Goal: Task Accomplishment & Management: Manage account settings

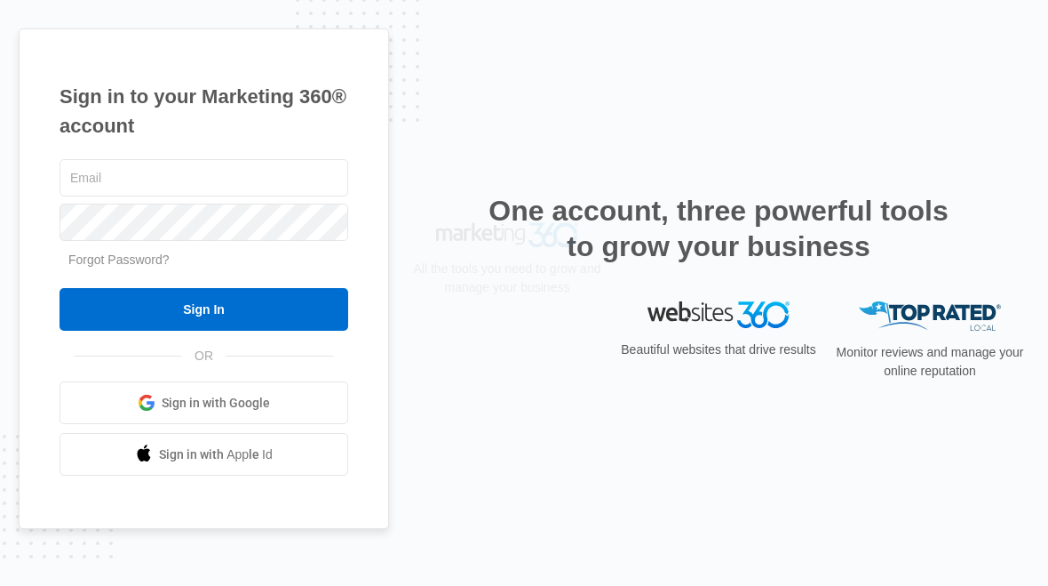
click at [92, 186] on input "text" at bounding box center [204, 177] width 289 height 37
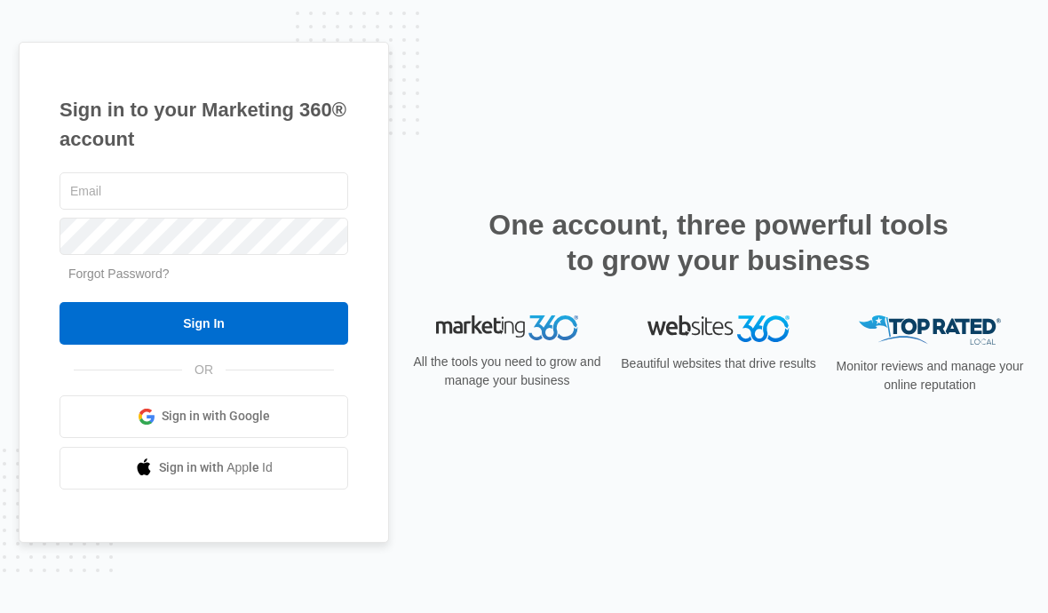
click at [32, 162] on div "Sign in to your Marketing 360® account Forgot Password? Sign In OR Sign in with…" at bounding box center [204, 292] width 371 height 501
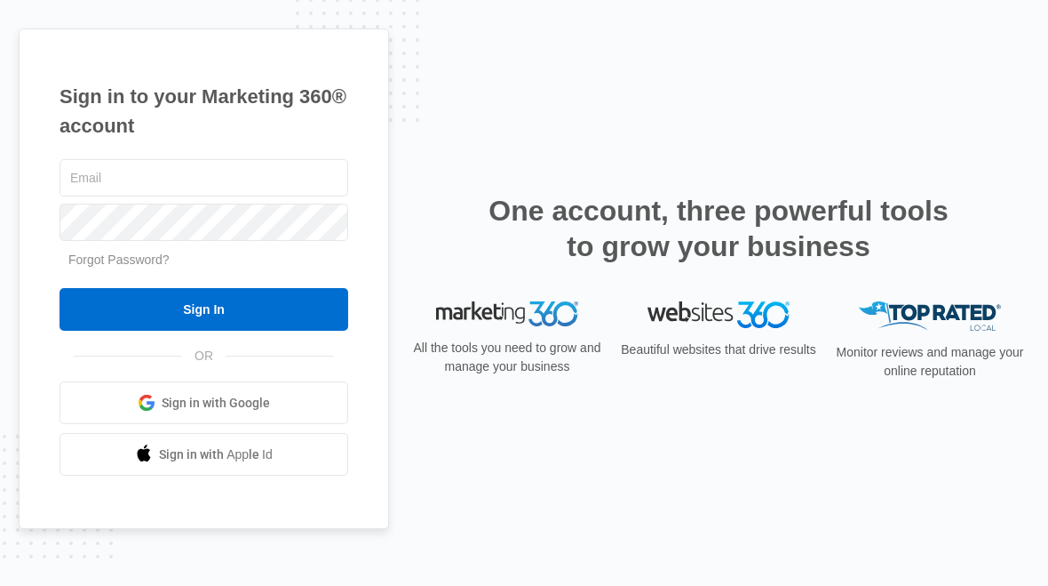
click at [21, 163] on div "Sign in to your Marketing 360® account Forgot Password? Sign In OR Sign in with…" at bounding box center [204, 278] width 371 height 501
click at [116, 450] on link "Sign in with Apple Id" at bounding box center [204, 454] width 289 height 43
click at [121, 387] on link "Sign in with Google" at bounding box center [204, 402] width 289 height 43
click at [127, 404] on link "Sign in with Google" at bounding box center [204, 402] width 289 height 43
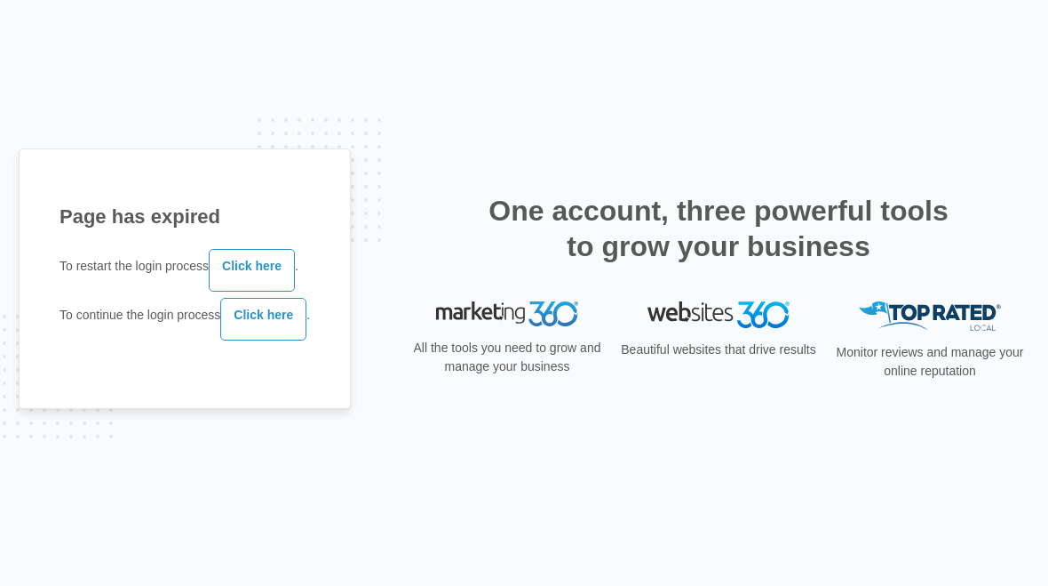
click at [267, 324] on link "Click here" at bounding box center [263, 319] width 86 height 43
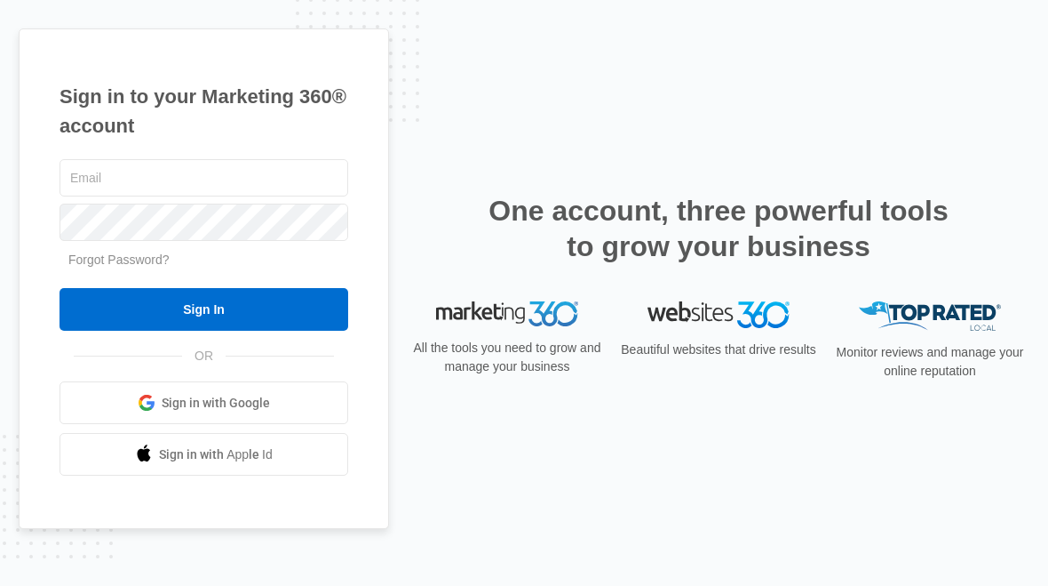
click at [133, 413] on link "Sign in with Google" at bounding box center [204, 402] width 289 height 43
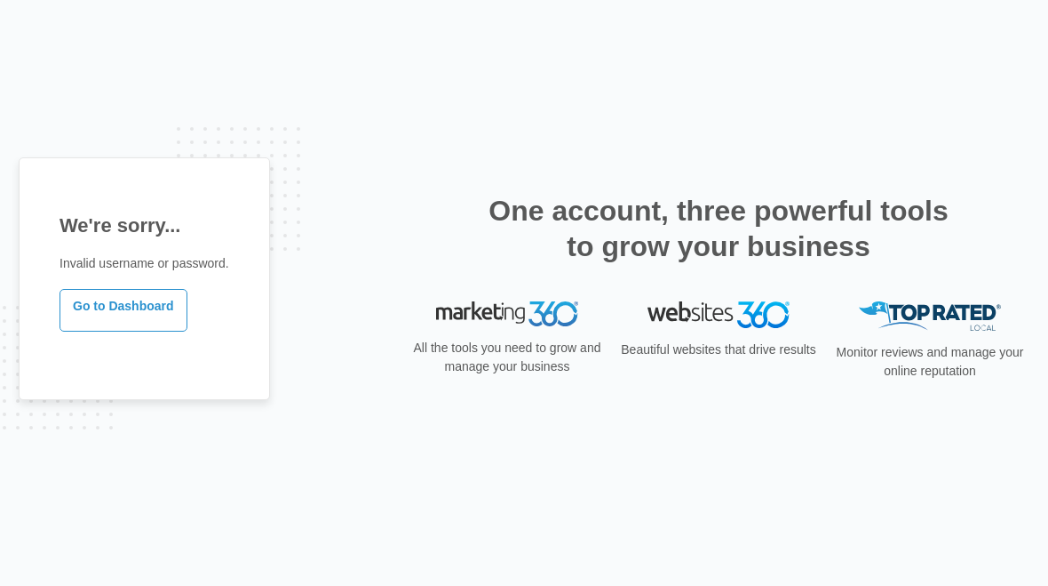
click at [101, 307] on link "Go to Dashboard" at bounding box center [124, 310] width 128 height 43
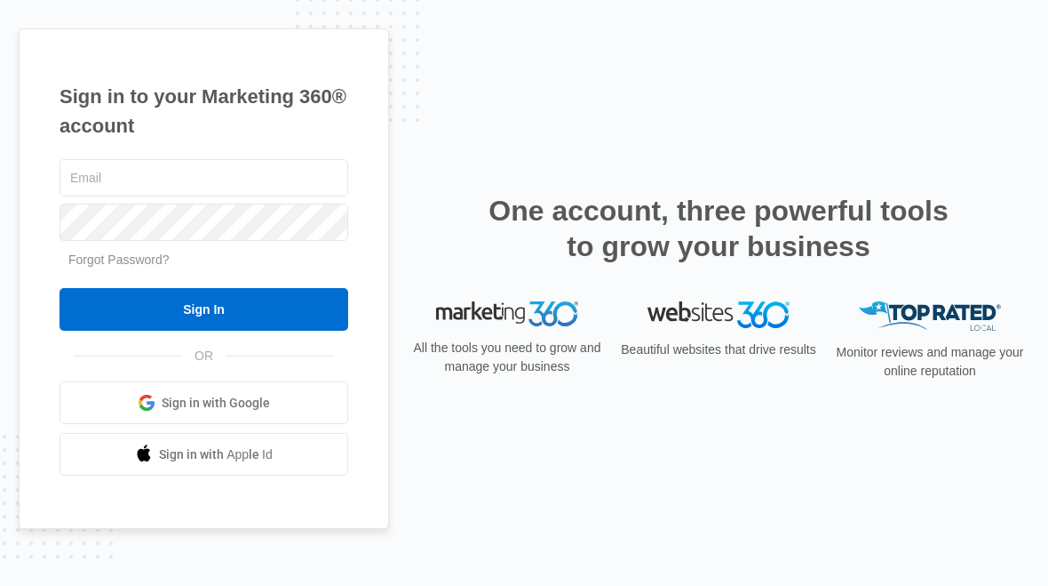
click at [126, 406] on link "Sign in with Google" at bounding box center [204, 402] width 289 height 43
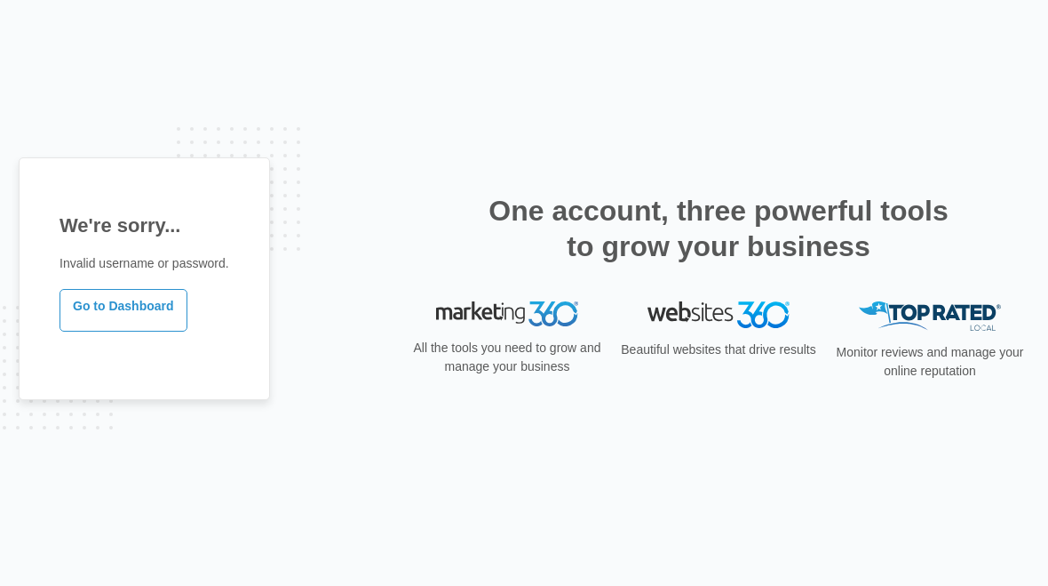
click at [102, 308] on link "Go to Dashboard" at bounding box center [124, 310] width 128 height 43
